Goal: Use online tool/utility: Utilize a website feature to perform a specific function

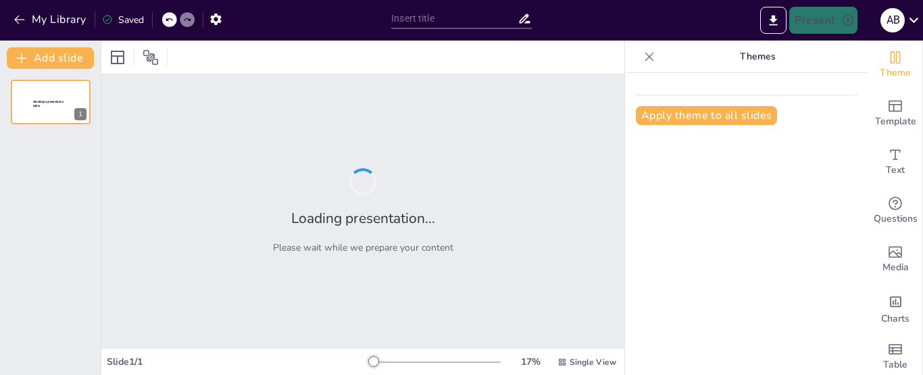
type input "Smart Tests: The AI Revolution in Language Evaluation"
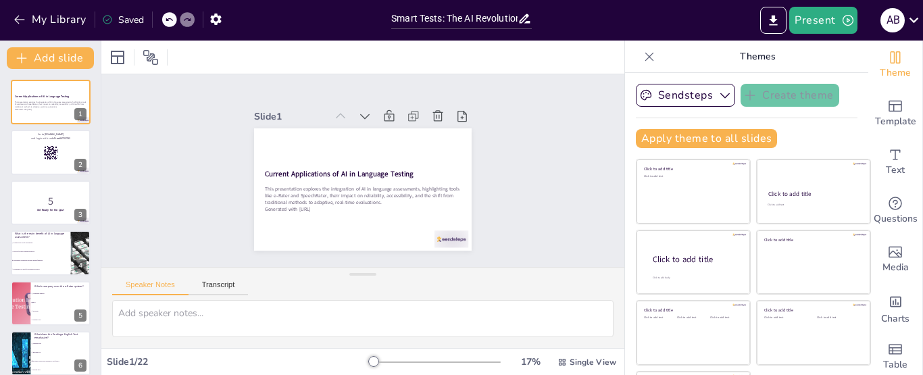
checkbox input "true"
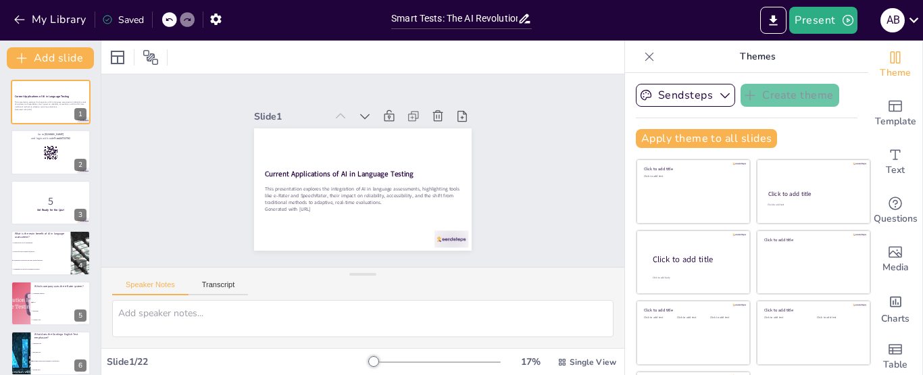
checkbox input "true"
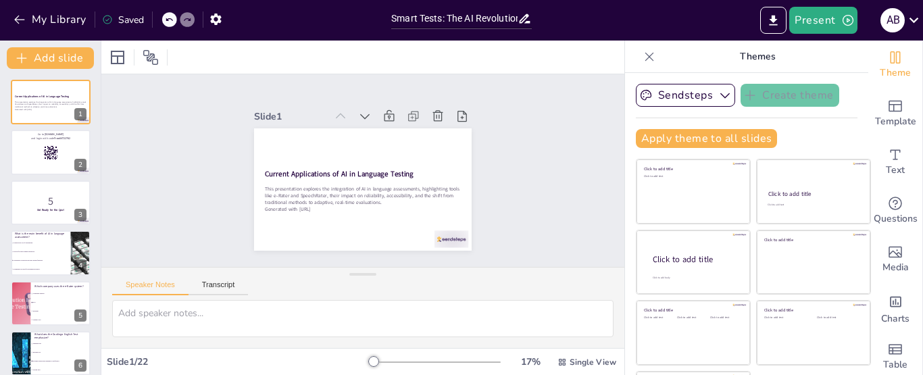
checkbox input "true"
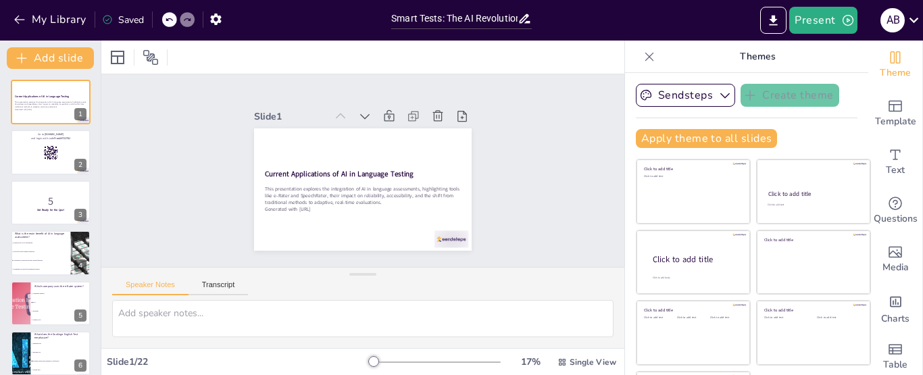
checkbox input "true"
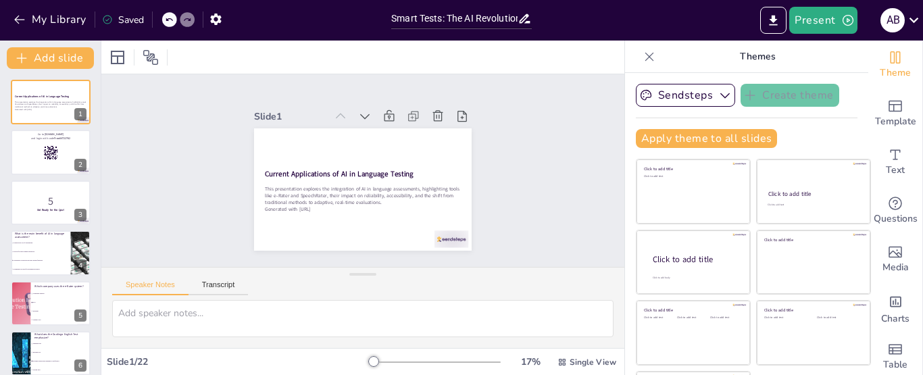
checkbox input "true"
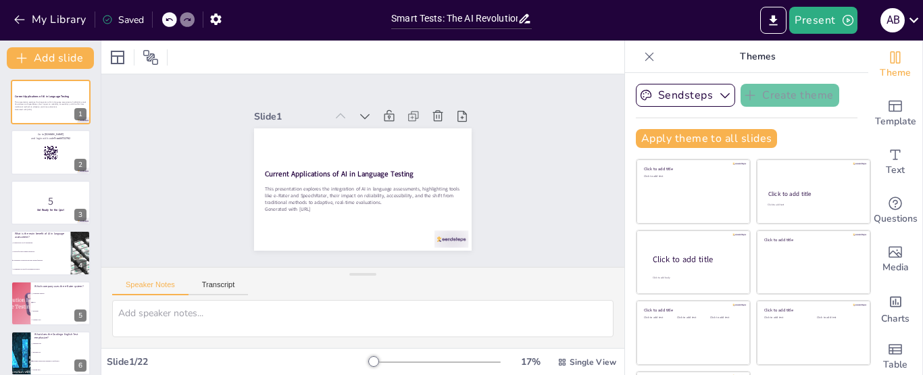
checkbox input "true"
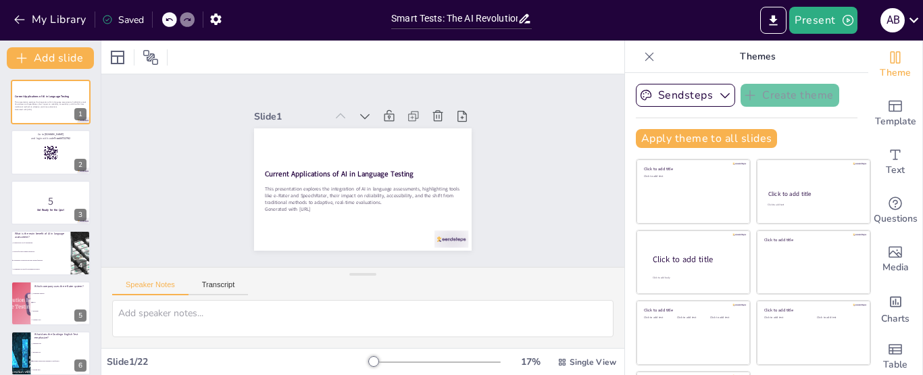
checkbox input "true"
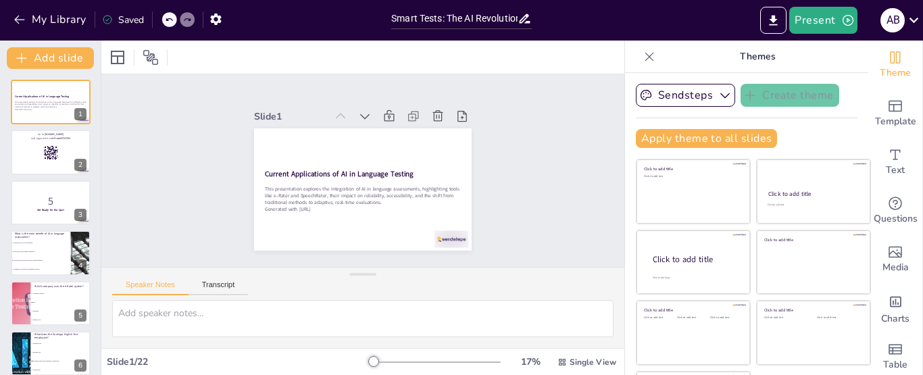
checkbox input "true"
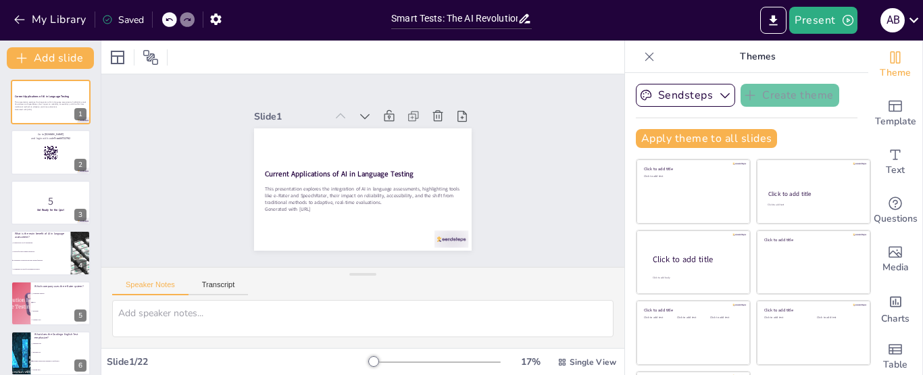
checkbox input "true"
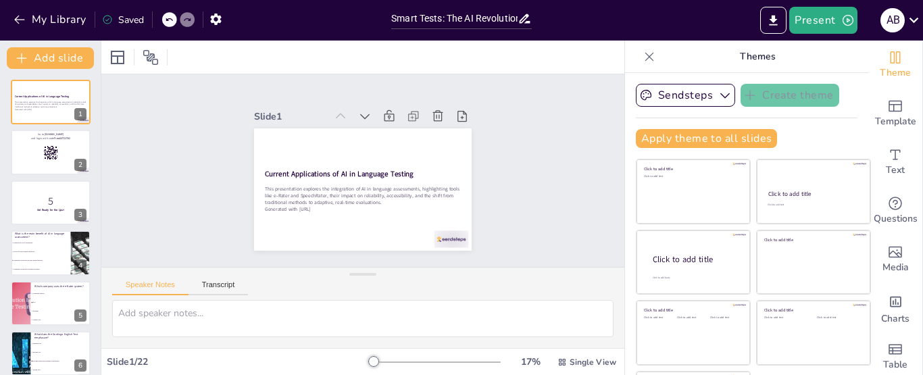
checkbox input "true"
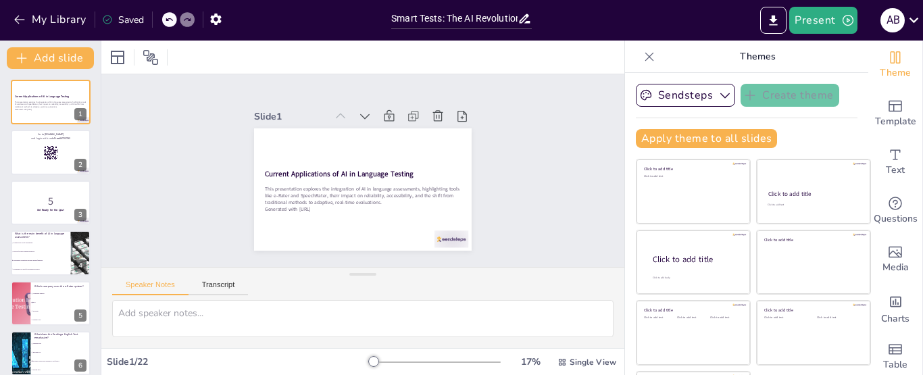
checkbox input "true"
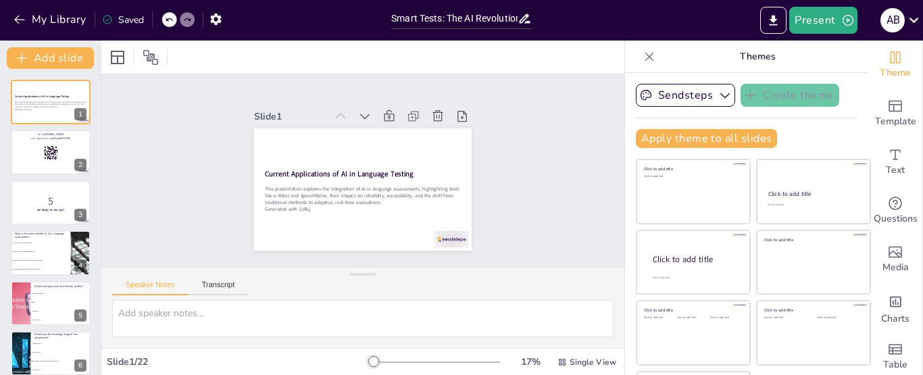
checkbox input "true"
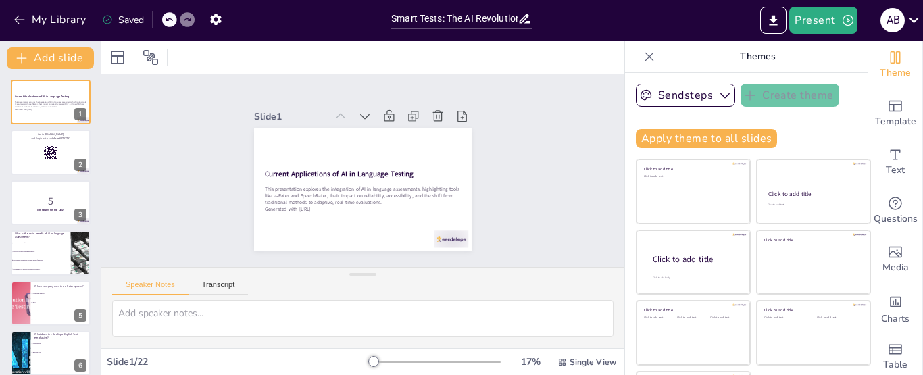
checkbox input "true"
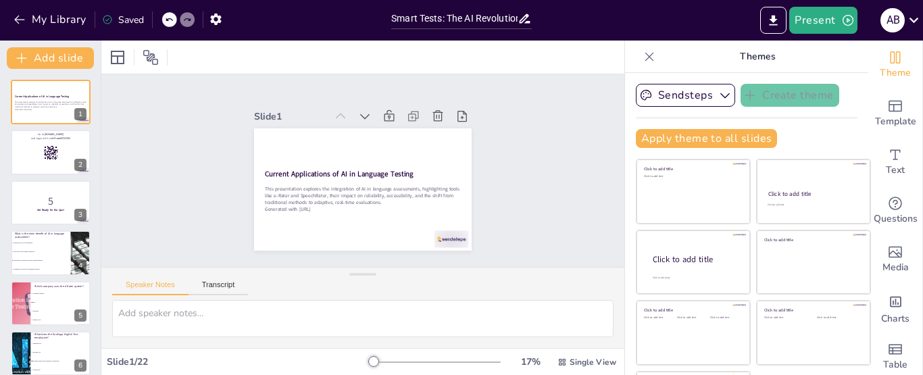
checkbox input "true"
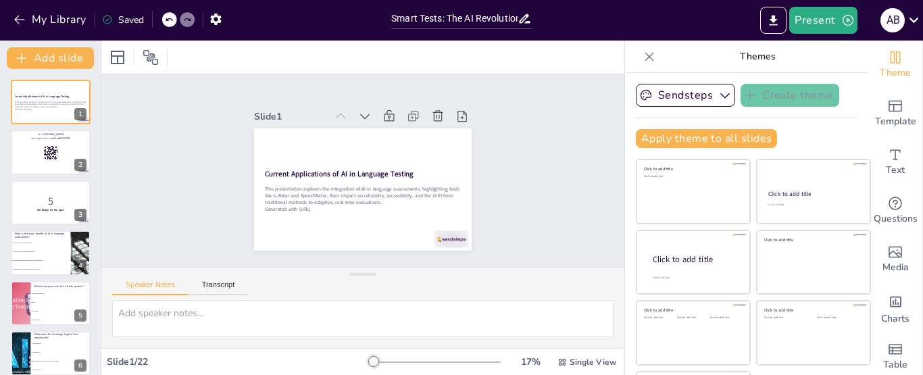
checkbox input "true"
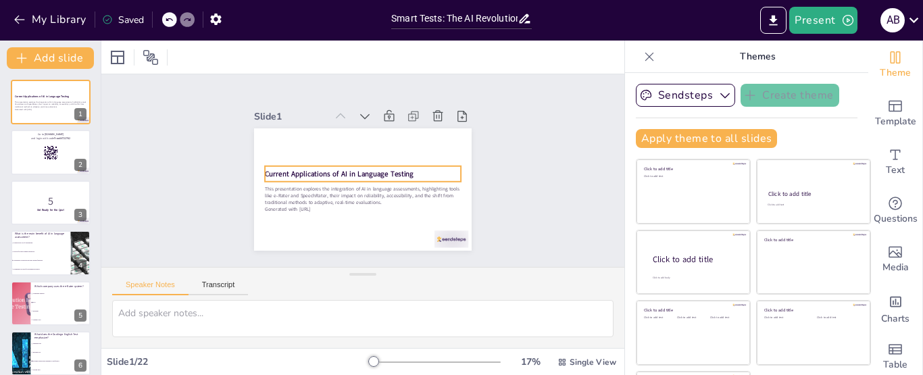
checkbox input "true"
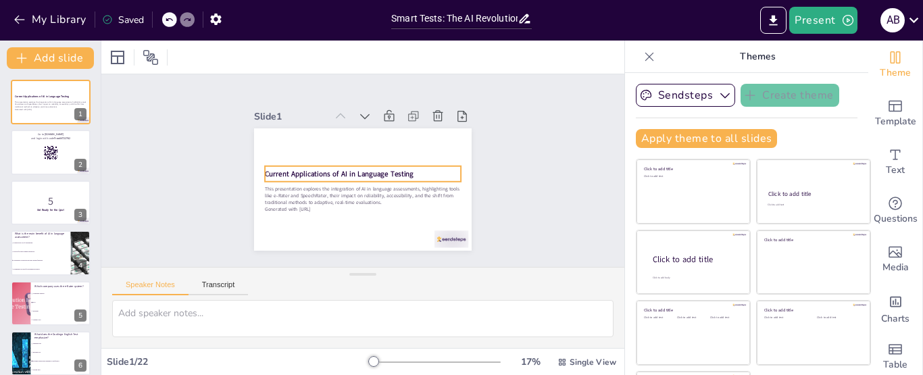
checkbox input "true"
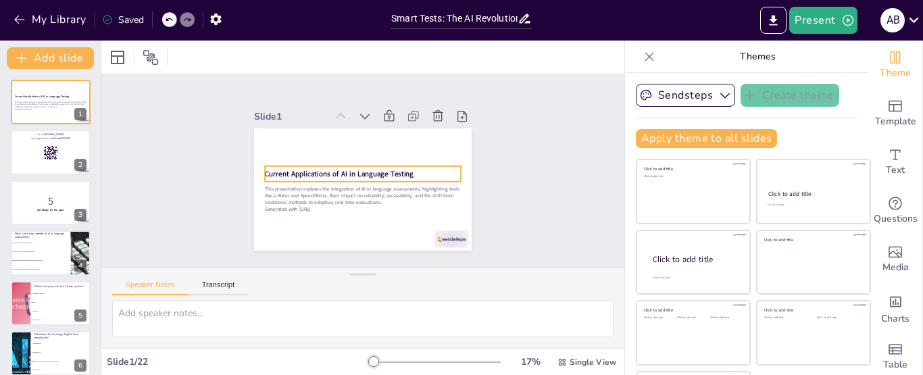
checkbox input "true"
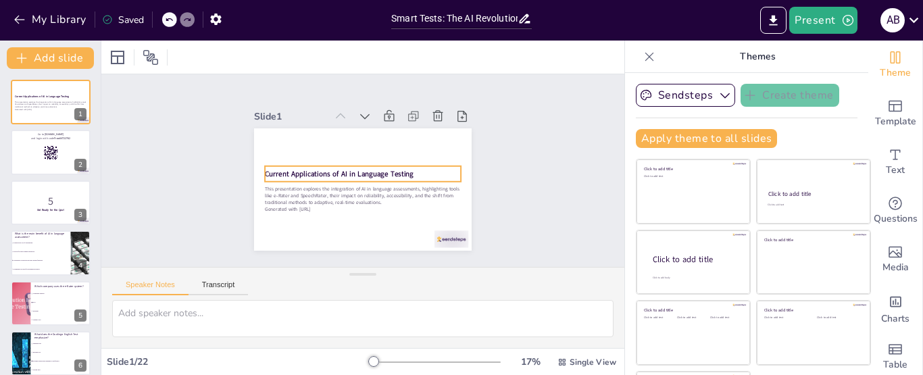
checkbox input "true"
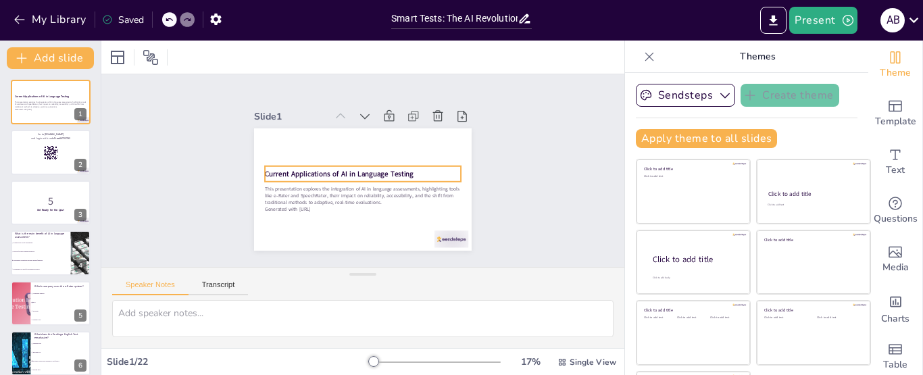
checkbox input "true"
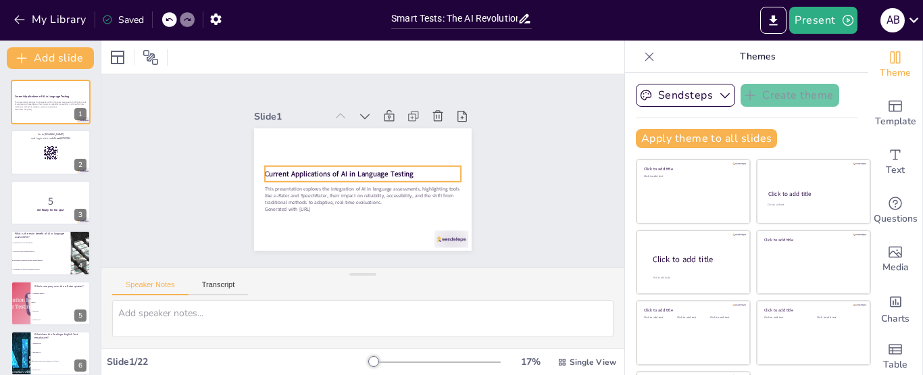
checkbox input "true"
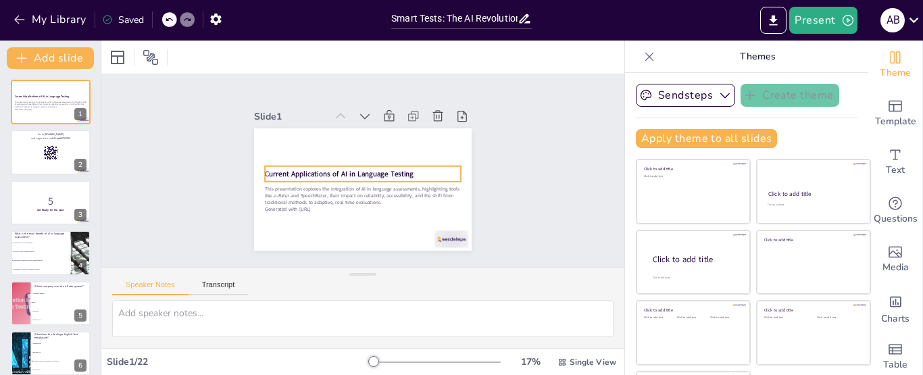
checkbox input "true"
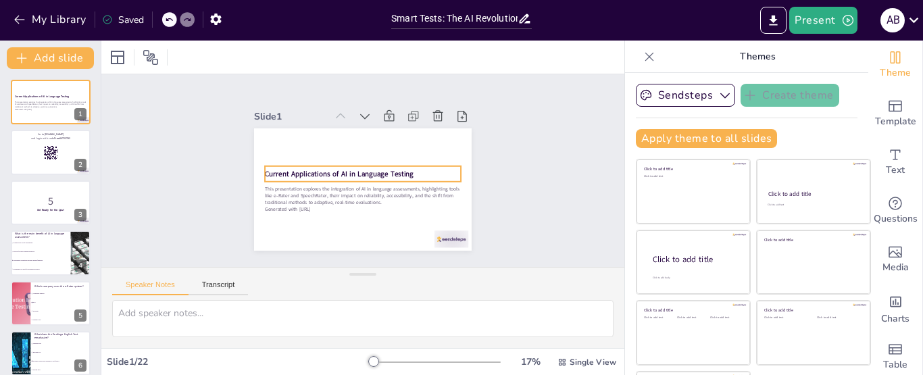
checkbox input "true"
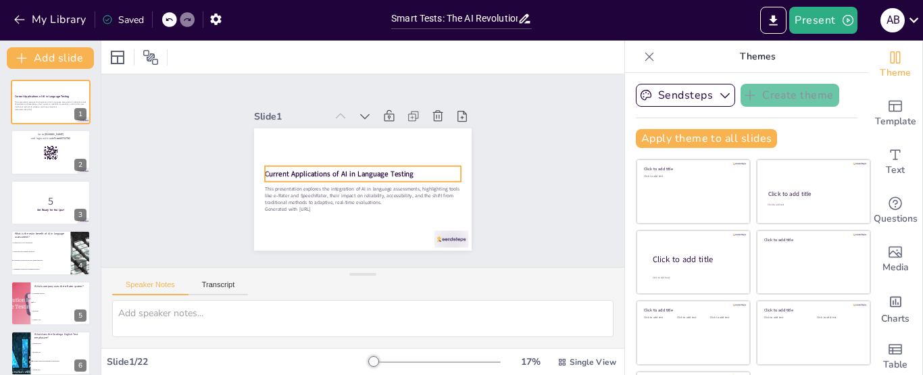
checkbox input "true"
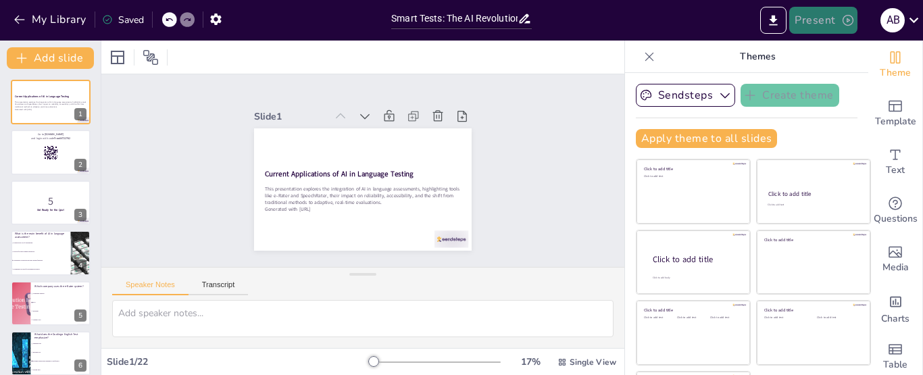
click at [818, 22] on button "Present" at bounding box center [823, 20] width 68 height 27
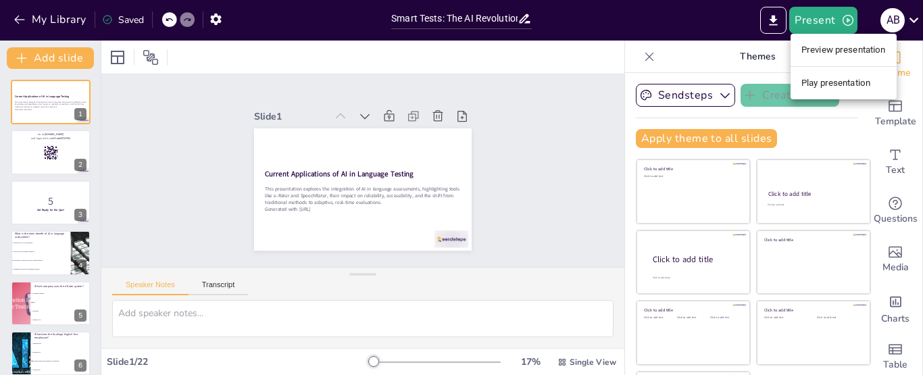
click at [812, 51] on li "Preview presentation" at bounding box center [843, 50] width 106 height 22
